Goal: Information Seeking & Learning: Compare options

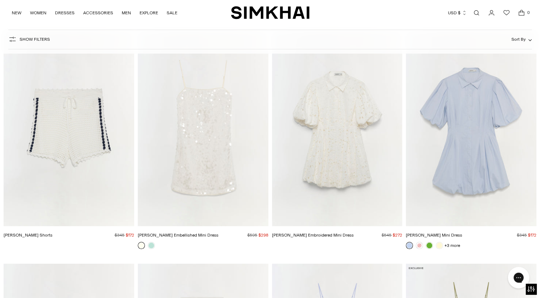
scroll to position [2645, 0]
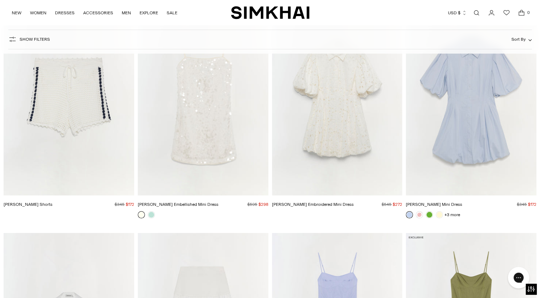
click at [0, 0] on img "Cleo Cotton Mini Dress" at bounding box center [0, 0] width 0 height 0
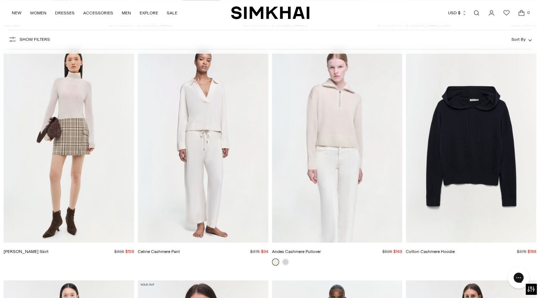
scroll to position [14187, 0]
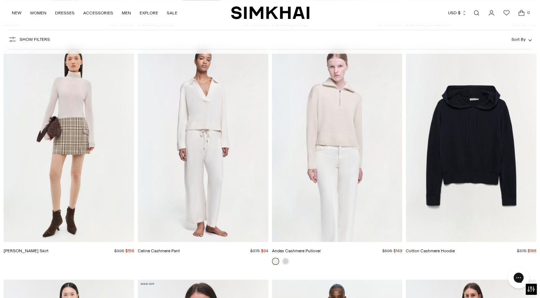
drag, startPoint x: 336, startPoint y: 159, endPoint x: 337, endPoint y: 152, distance: 7.3
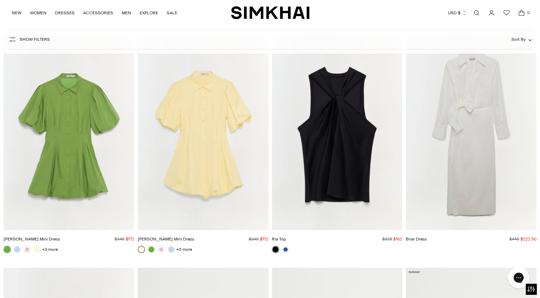
scroll to position [16497, 0]
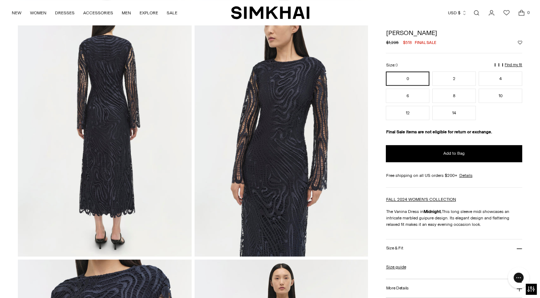
scroll to position [310, 0]
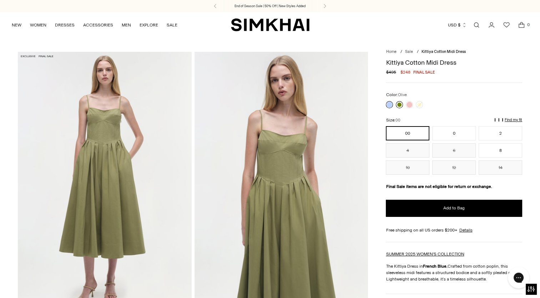
click at [400, 102] on link at bounding box center [399, 104] width 7 height 7
